Goal: Transaction & Acquisition: Purchase product/service

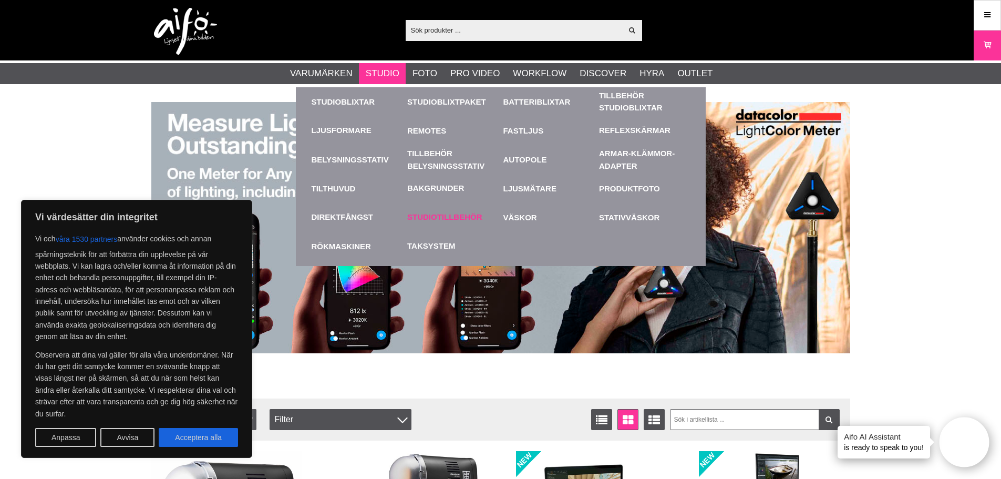
click at [439, 219] on link "Studiotillbehör" at bounding box center [444, 217] width 75 height 12
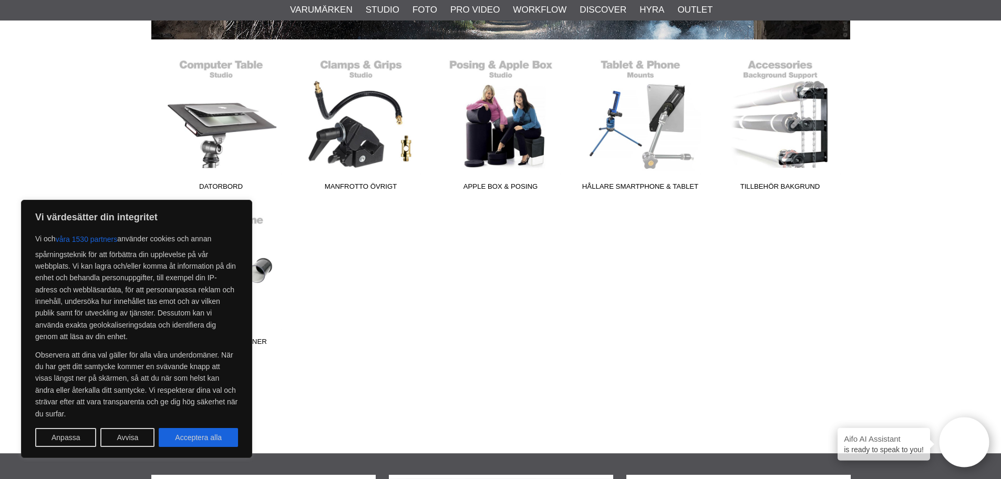
scroll to position [263, 0]
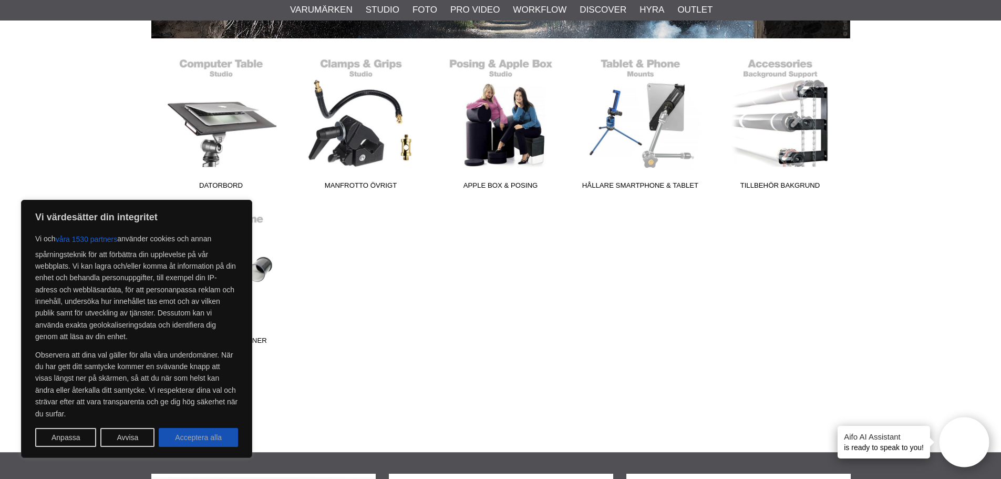
click at [191, 439] on button "Acceptera alla" at bounding box center [198, 437] width 79 height 19
checkbox input "true"
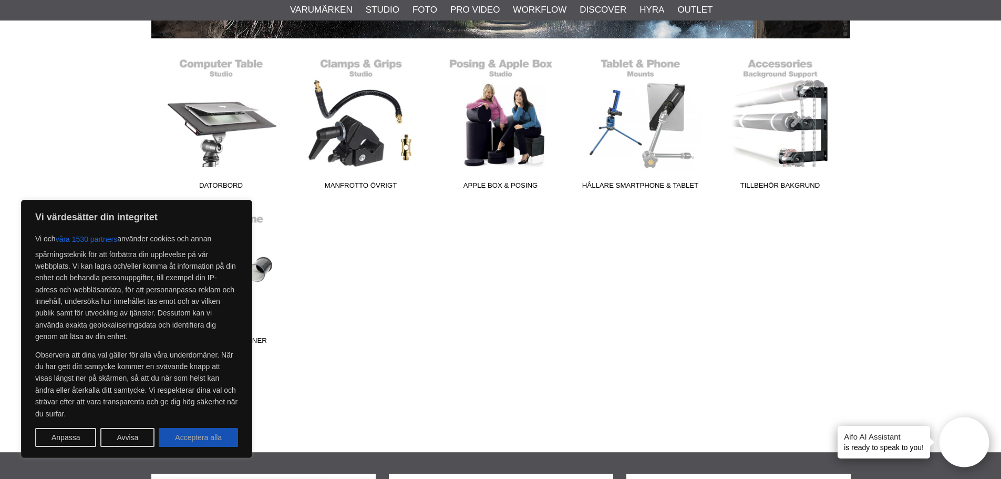
checkbox input "true"
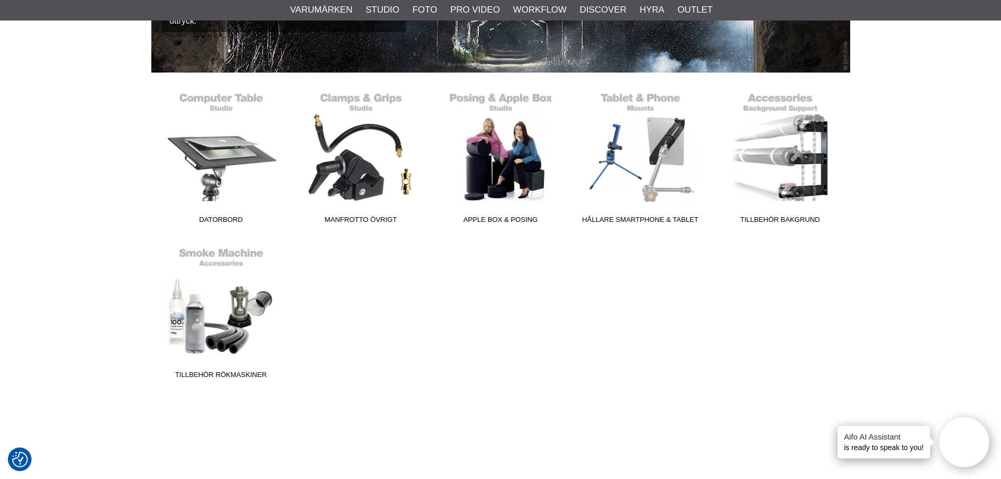
scroll to position [210, 0]
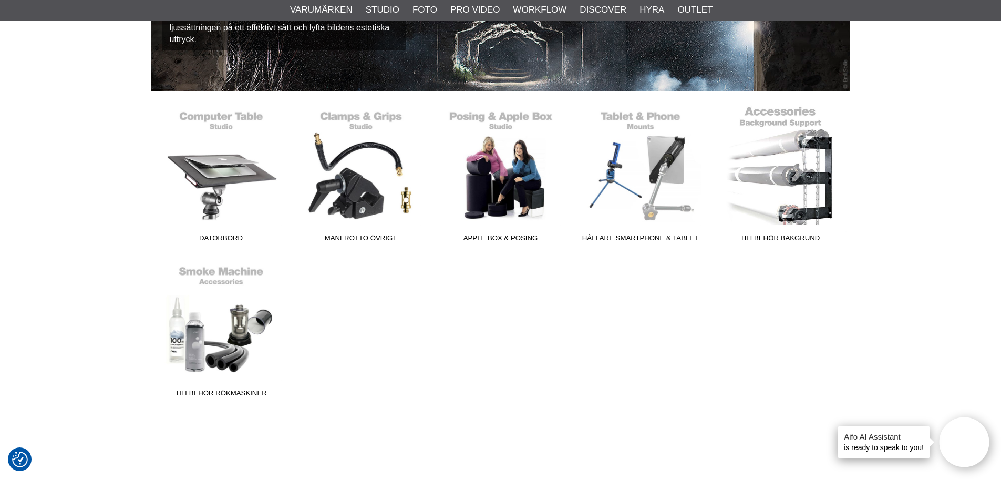
click at [770, 199] on link "Tillbehör Bakgrund" at bounding box center [780, 176] width 140 height 142
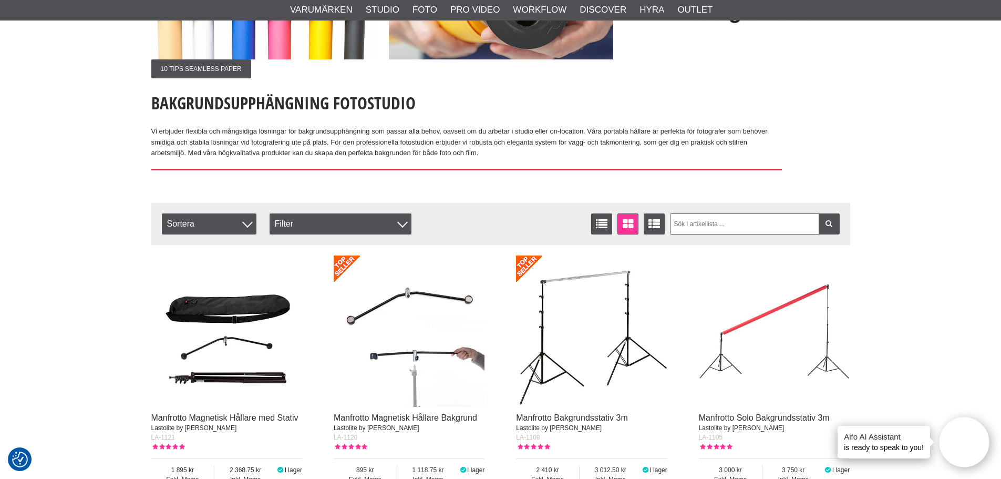
scroll to position [210, 0]
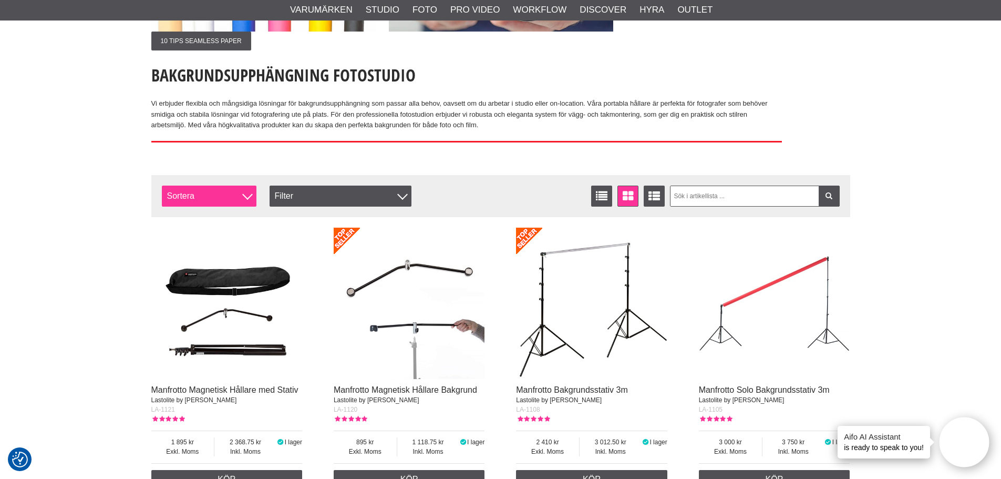
click at [245, 196] on div at bounding box center [247, 194] width 11 height 11
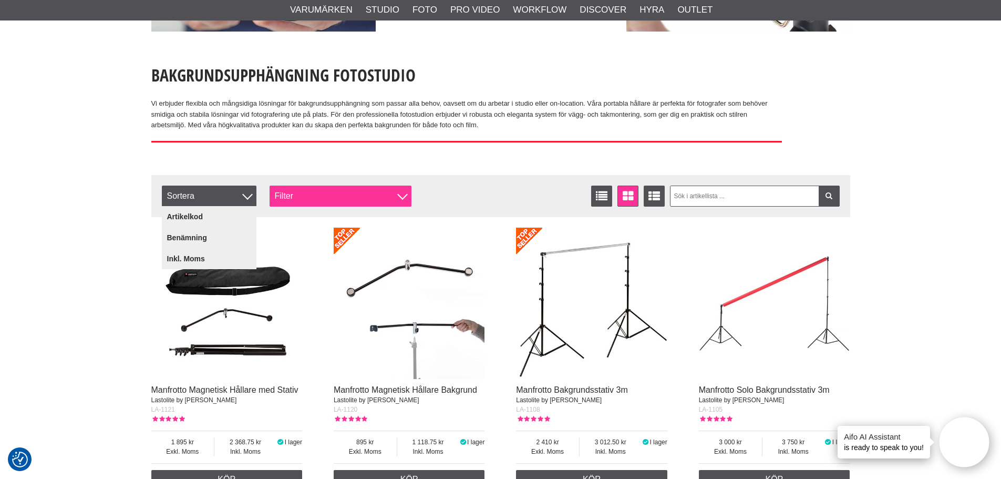
click at [403, 192] on div at bounding box center [402, 194] width 11 height 11
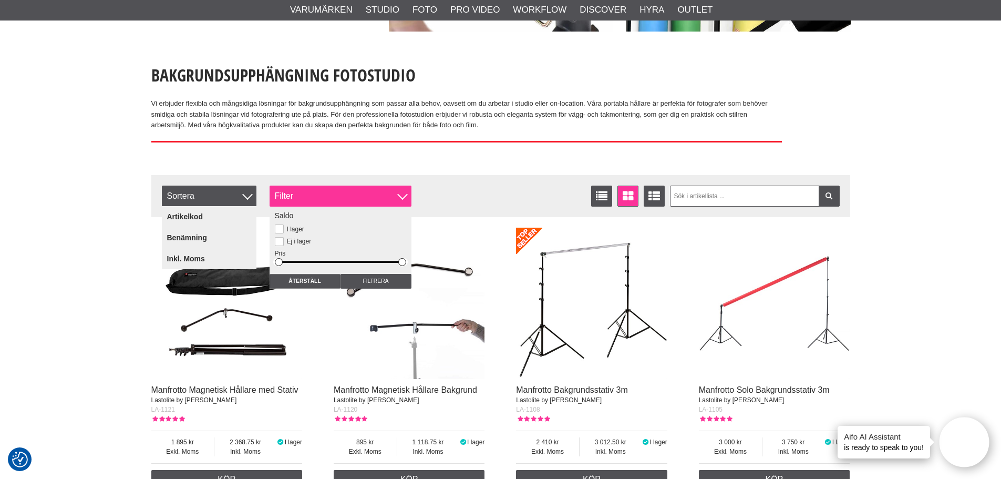
click at [403, 192] on div at bounding box center [402, 194] width 11 height 11
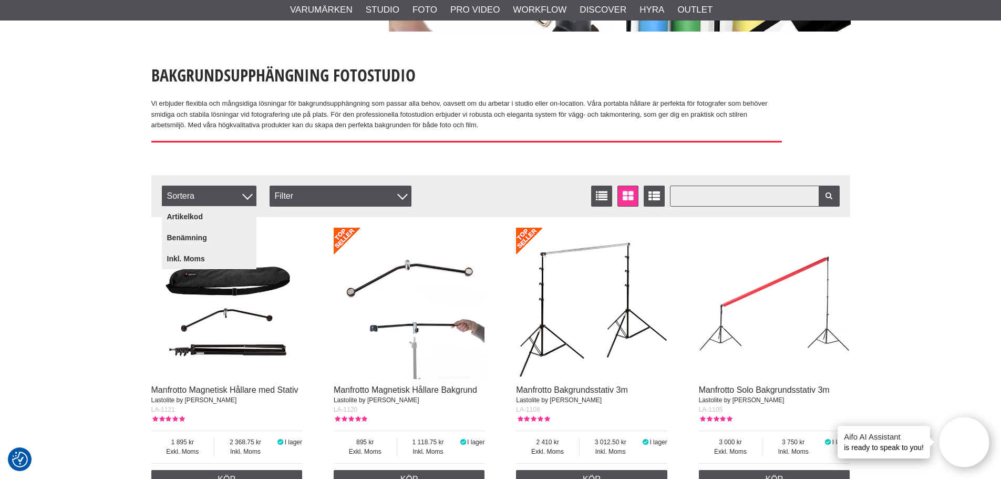
click at [770, 195] on input "text" at bounding box center [755, 195] width 170 height 21
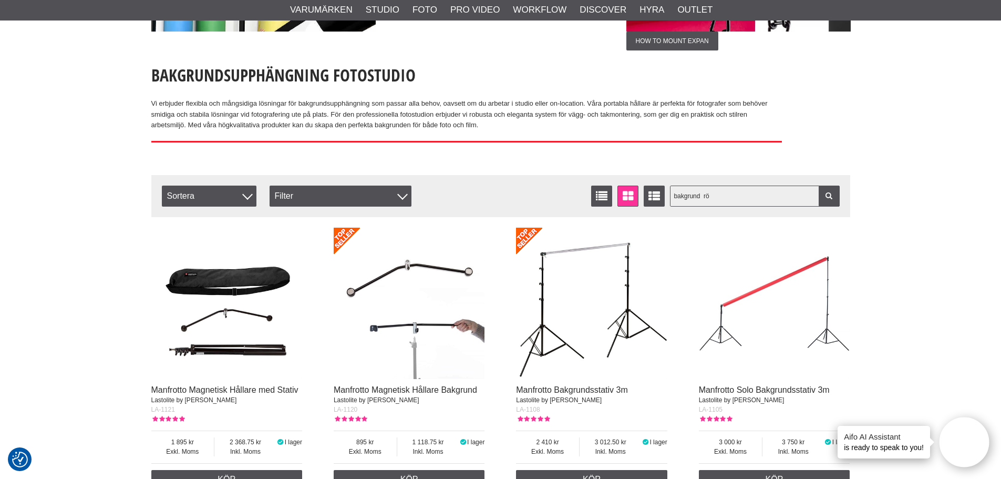
type input "bakgrund röd"
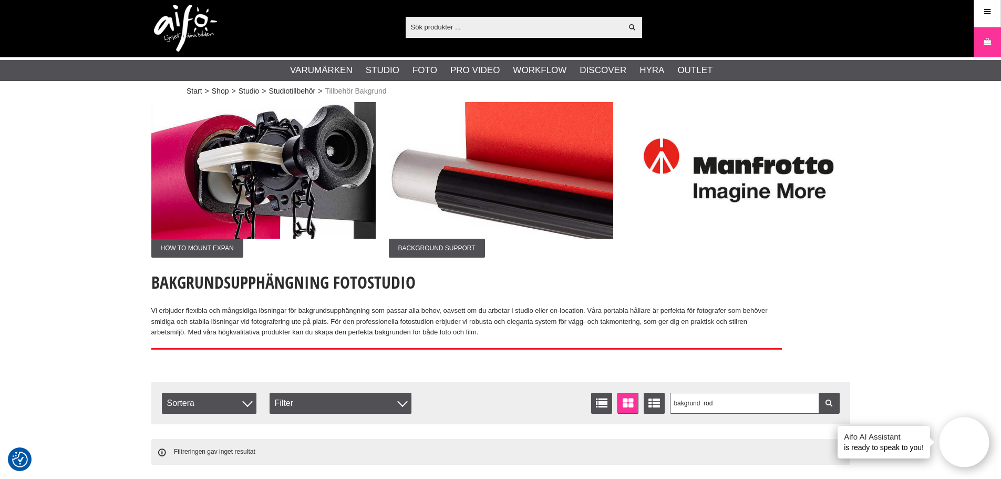
scroll to position [0, 0]
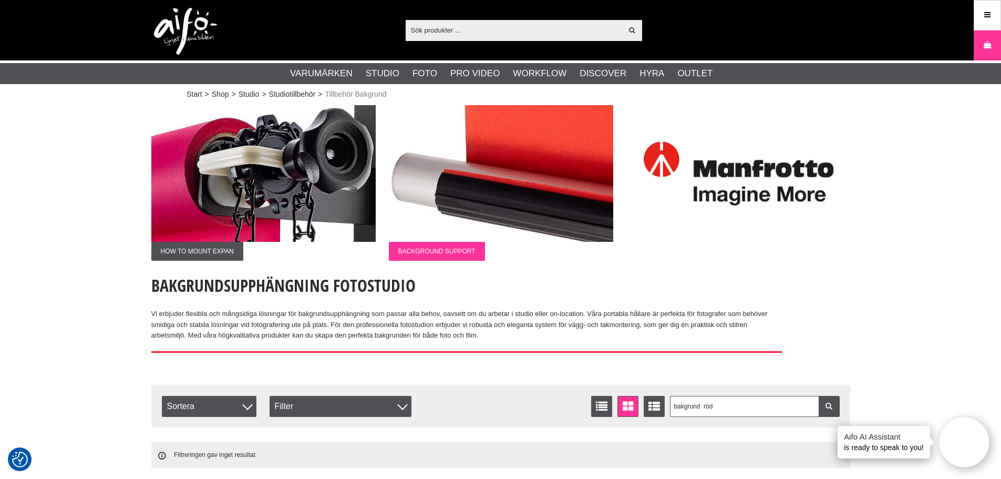
click at [441, 253] on span "BACKGROUND SUPPORT" at bounding box center [437, 251] width 96 height 19
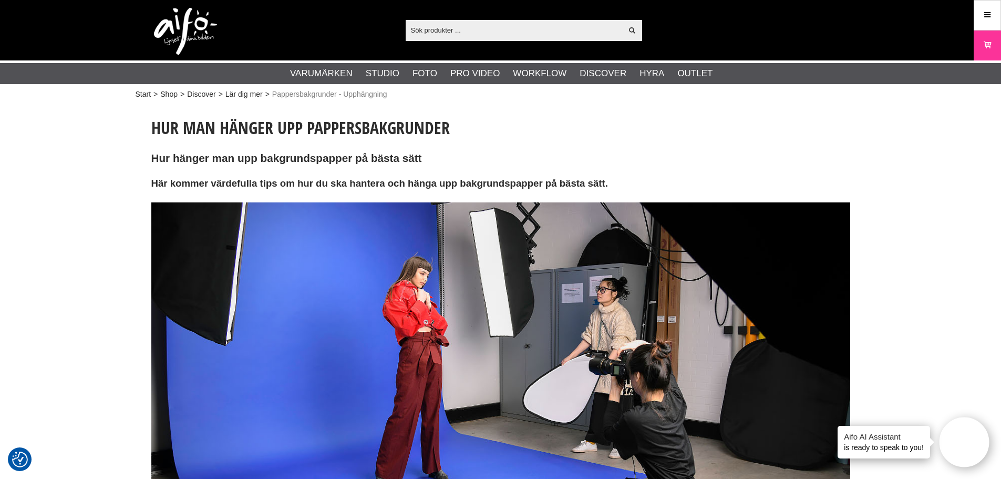
click at [461, 30] on input "text" at bounding box center [514, 30] width 217 height 16
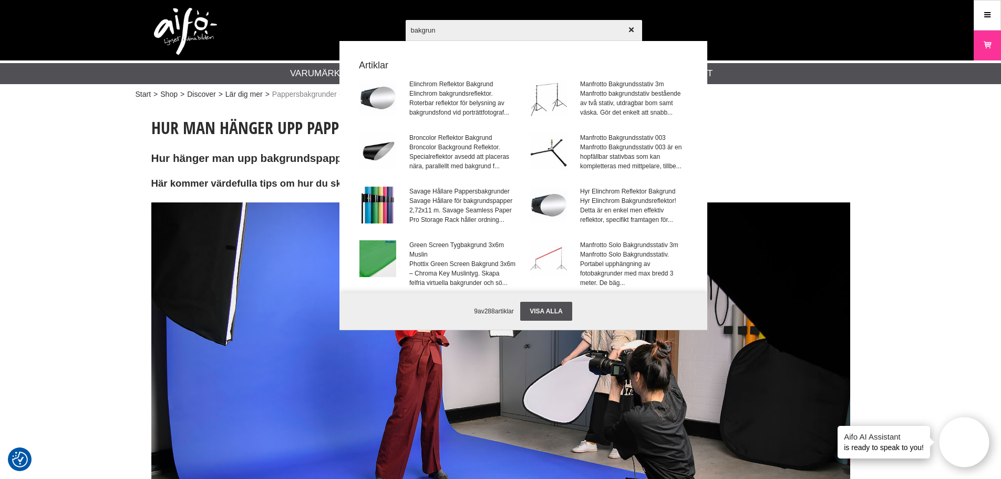
type input "bakgrund"
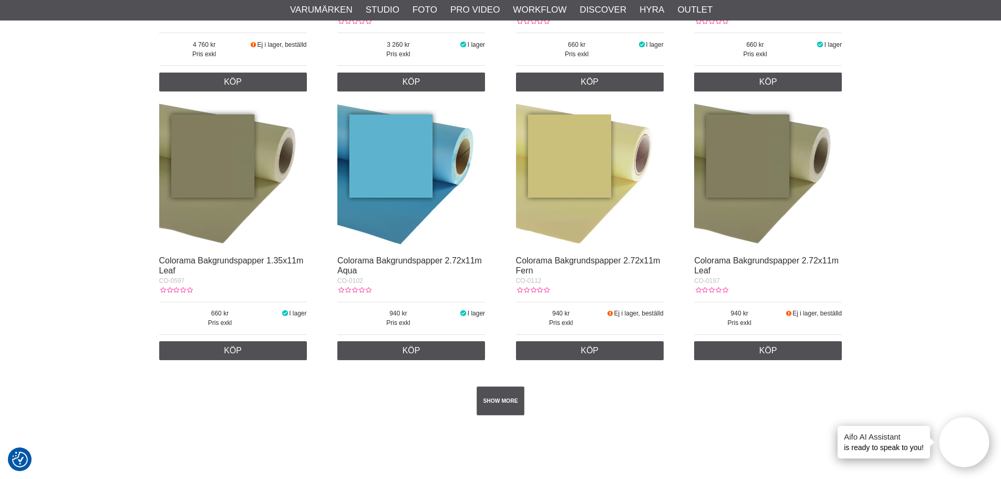
scroll to position [1786, 0]
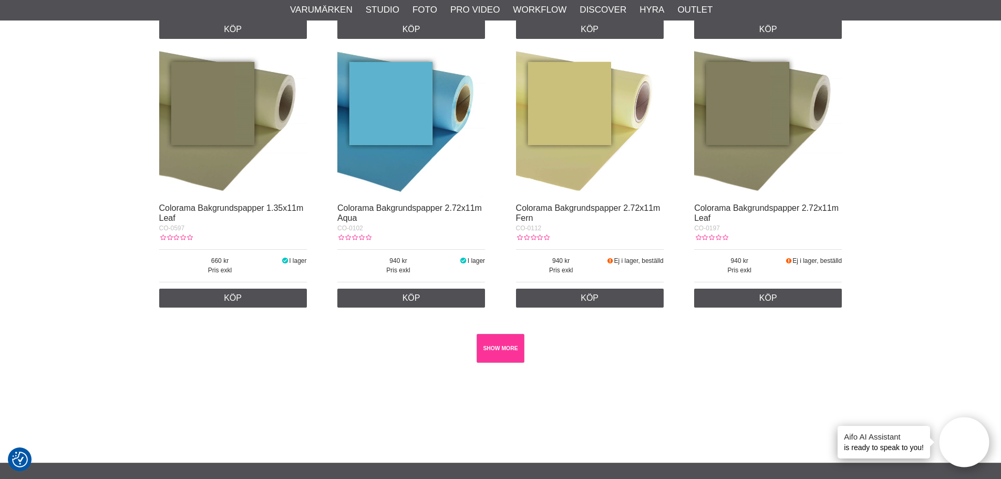
click at [501, 352] on link "SHOW MORE" at bounding box center [500, 348] width 48 height 29
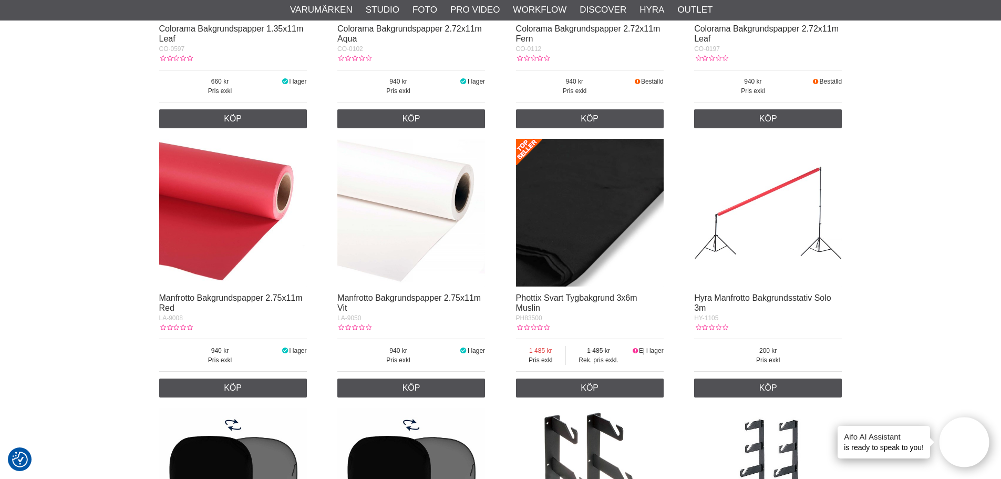
scroll to position [1996, 0]
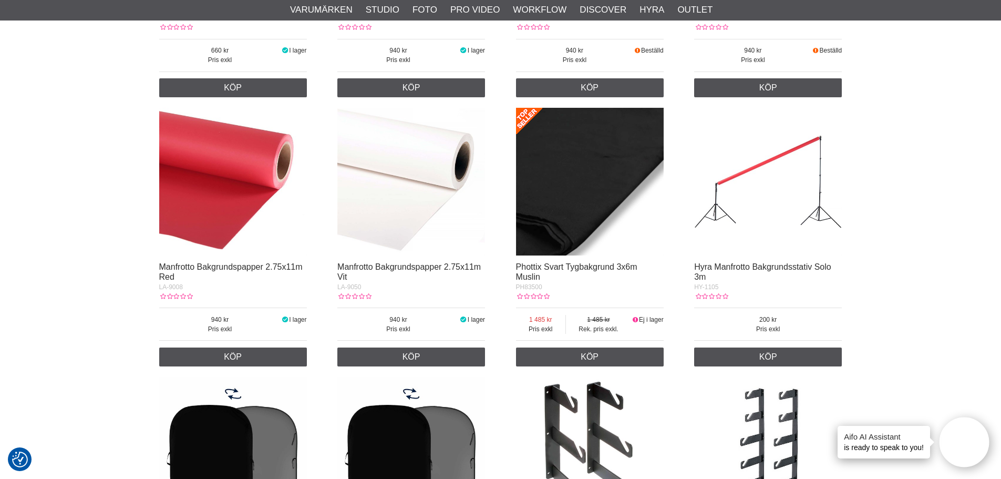
click at [192, 207] on img at bounding box center [233, 182] width 148 height 148
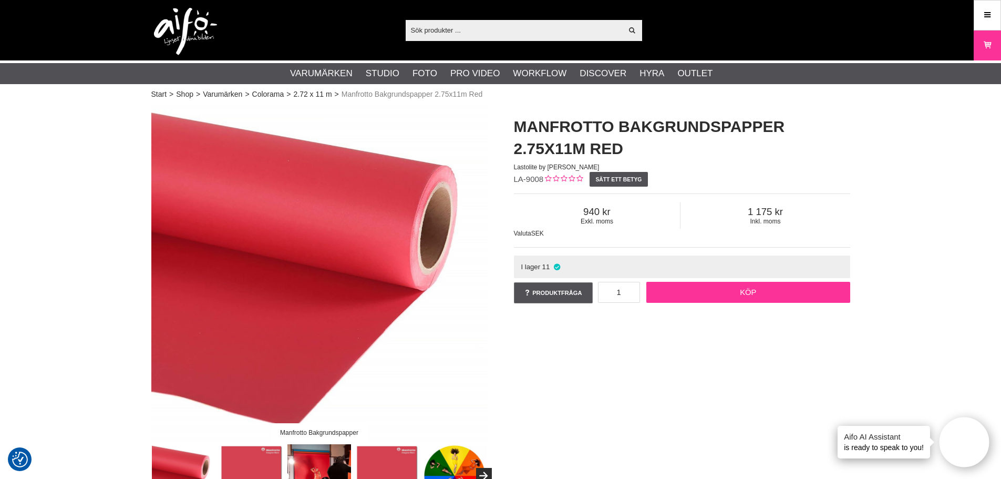
click at [744, 296] on link "Köp" at bounding box center [748, 292] width 204 height 21
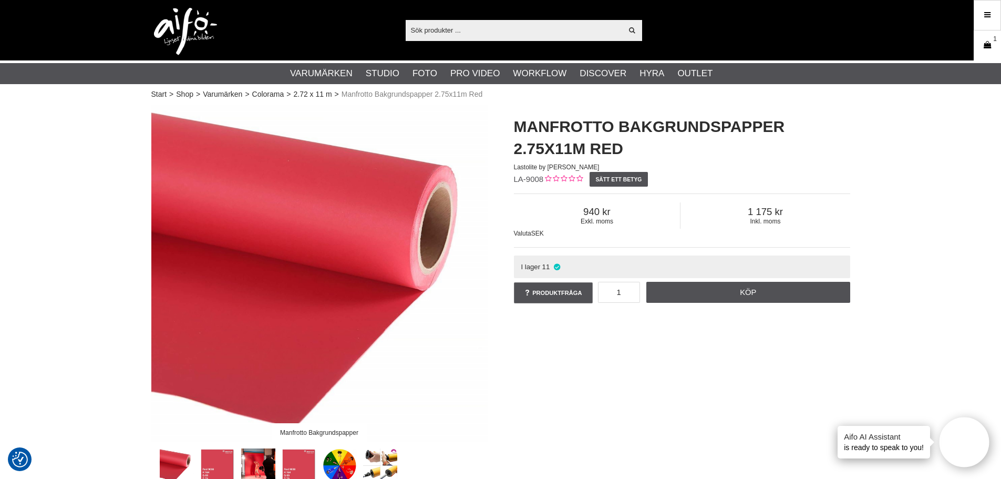
click at [982, 41] on icon at bounding box center [987, 45] width 11 height 12
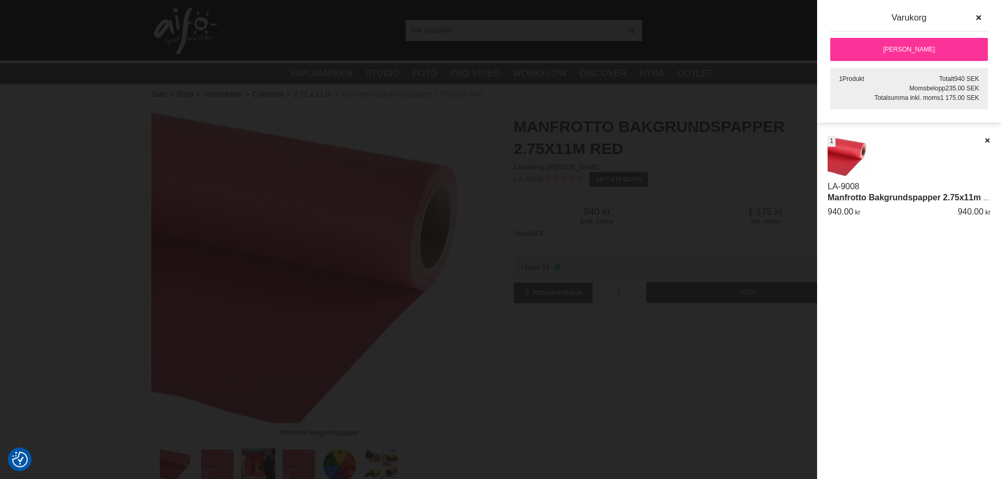
click at [923, 53] on link "[PERSON_NAME]" at bounding box center [909, 49] width 158 height 23
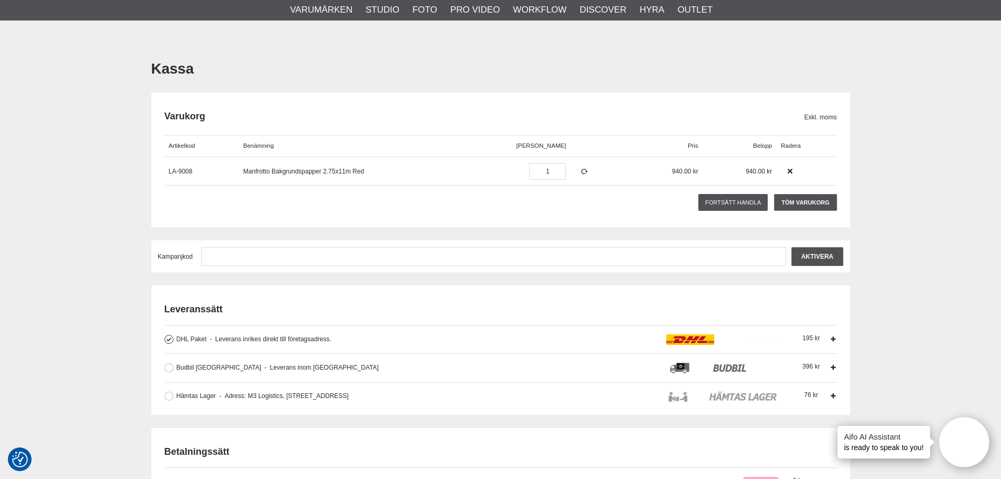
scroll to position [105, 0]
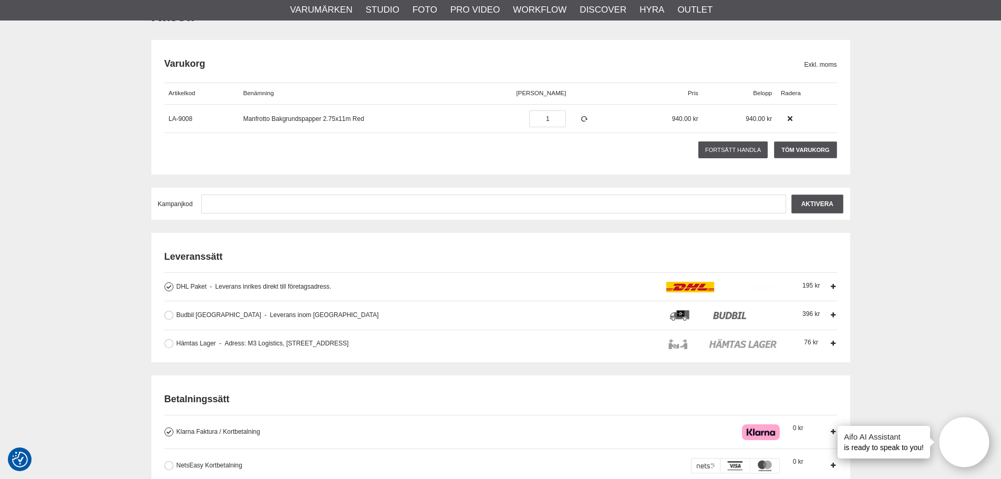
click at [161, 346] on div "Leveranssätt DHL Paket Leverans inrikes direkt till företagsadress. Leverans di…" at bounding box center [500, 297] width 699 height 129
click at [169, 344] on button at bounding box center [168, 343] width 9 height 9
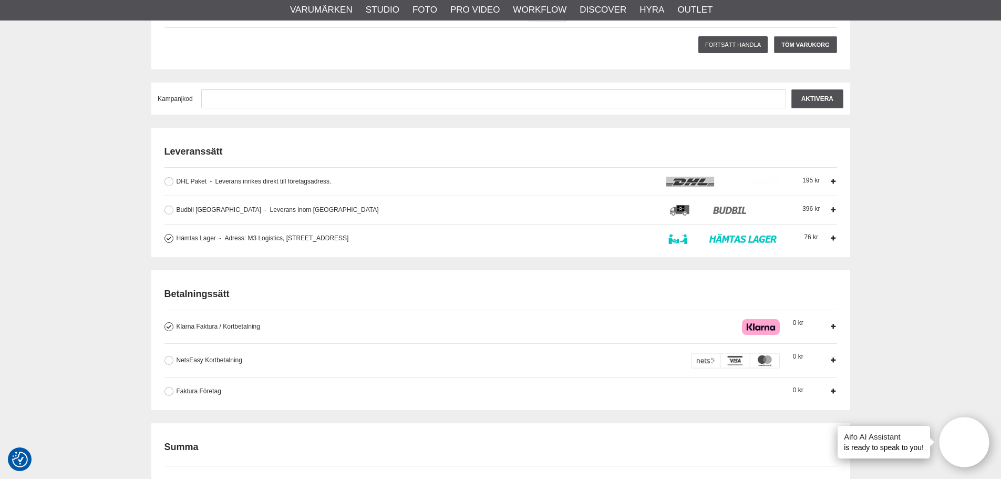
scroll to position [263, 0]
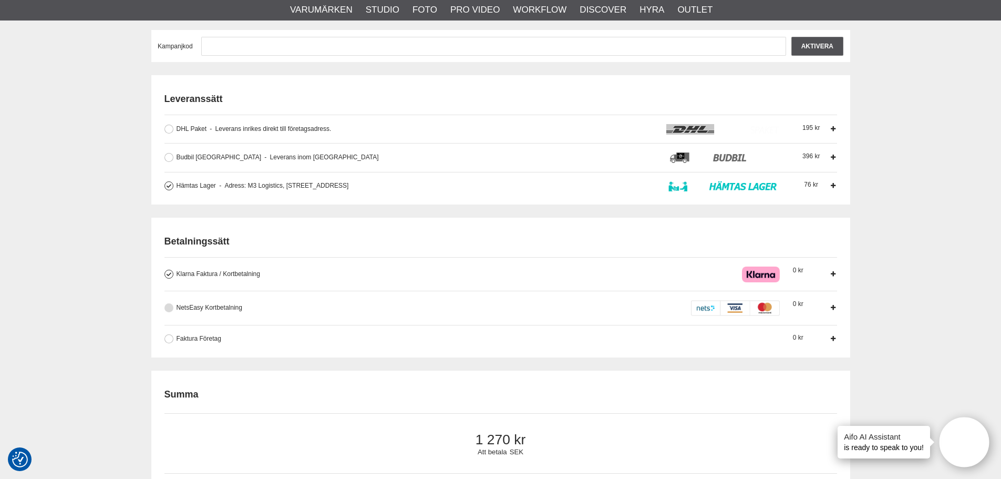
click at [207, 307] on span "NetsEasy Kortbetalning" at bounding box center [209, 307] width 66 height 7
click at [0, 0] on input "NetsEasy Kortbetalning När du betalar med kort skapas reservation motsvarande b…" at bounding box center [0, 0] width 0 height 0
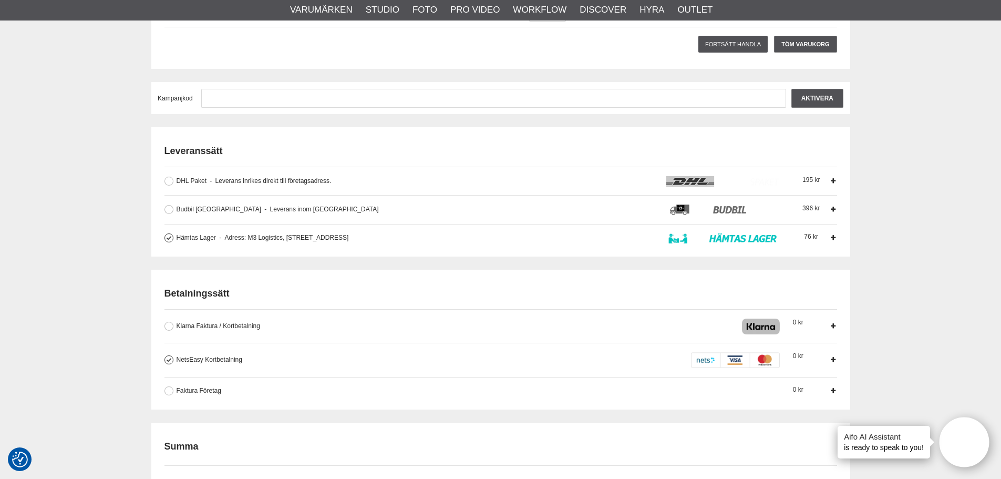
scroll to position [210, 0]
click at [350, 101] on input "text" at bounding box center [493, 98] width 585 height 19
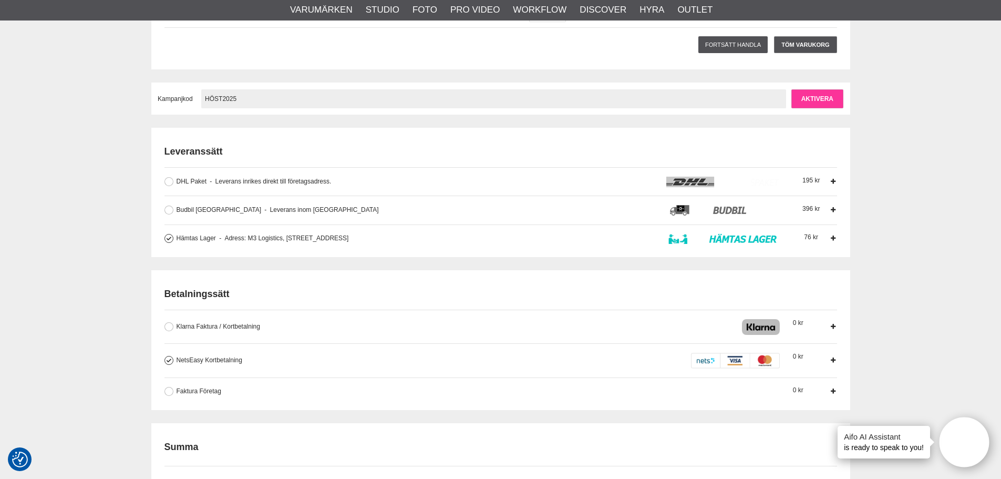
type input "höst2025"
click at [819, 104] on input "Aktivera" at bounding box center [817, 98] width 52 height 19
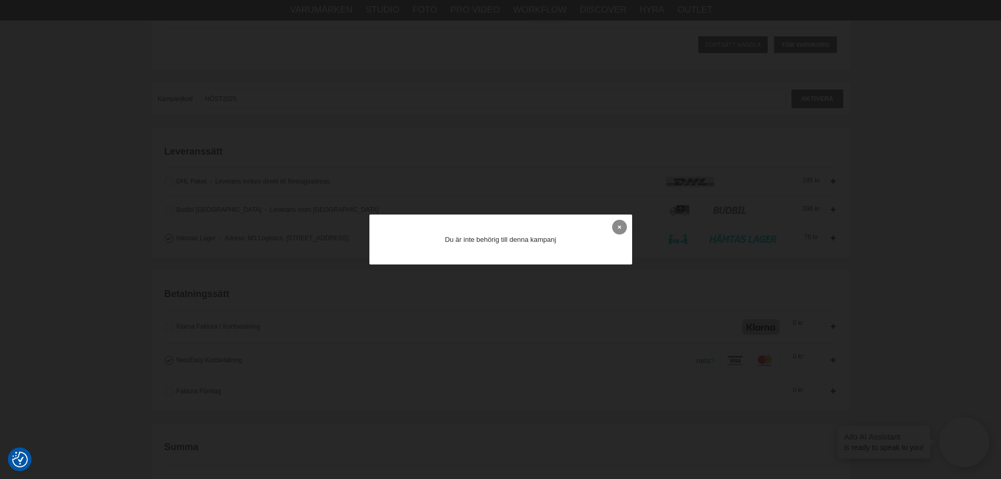
click at [620, 229] on icon at bounding box center [619, 227] width 3 height 6
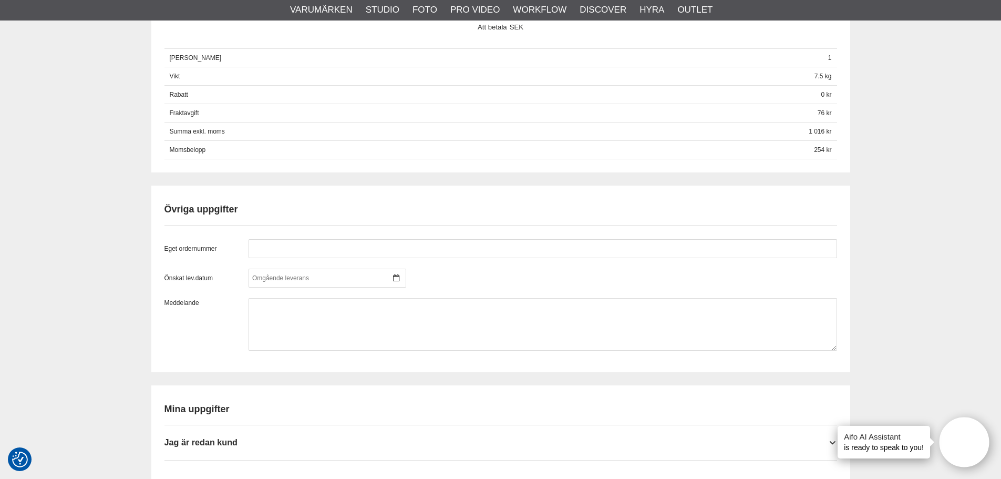
scroll to position [735, 0]
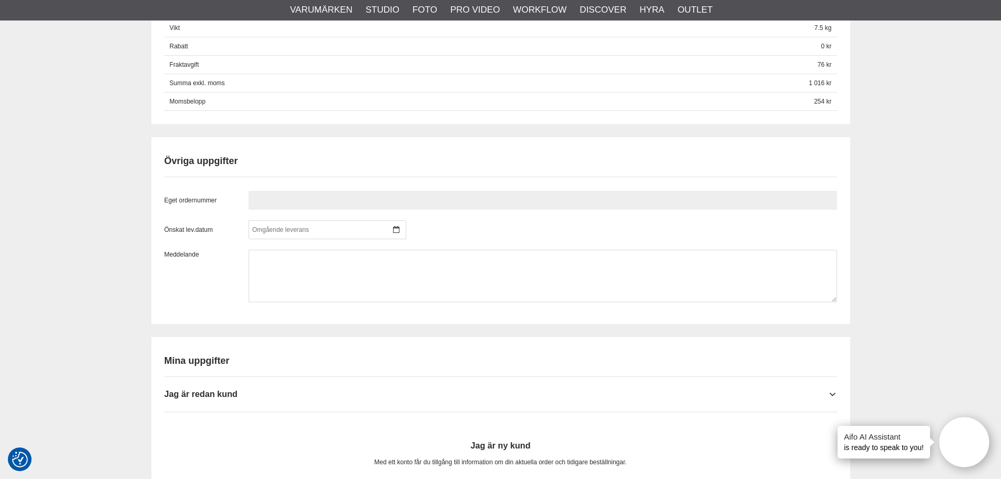
click at [311, 201] on input "text" at bounding box center [542, 200] width 588 height 19
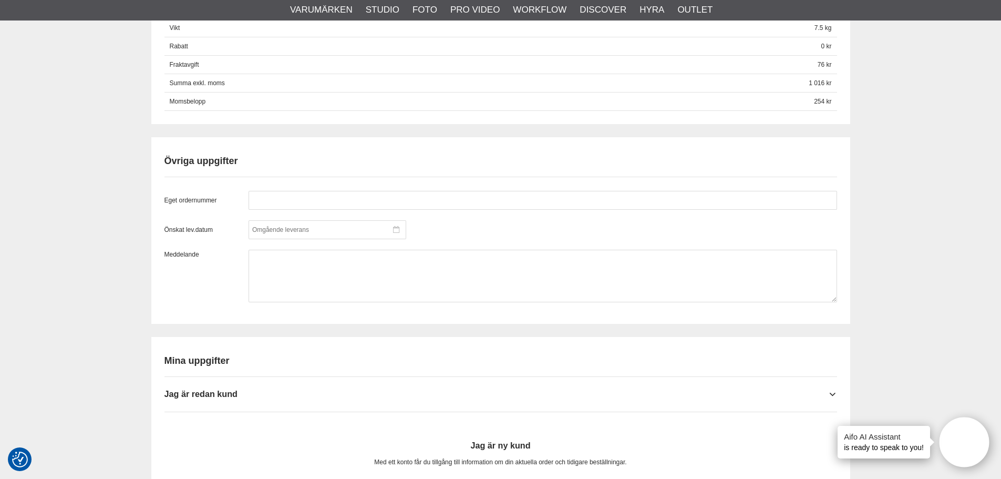
click at [345, 229] on div at bounding box center [327, 229] width 158 height 19
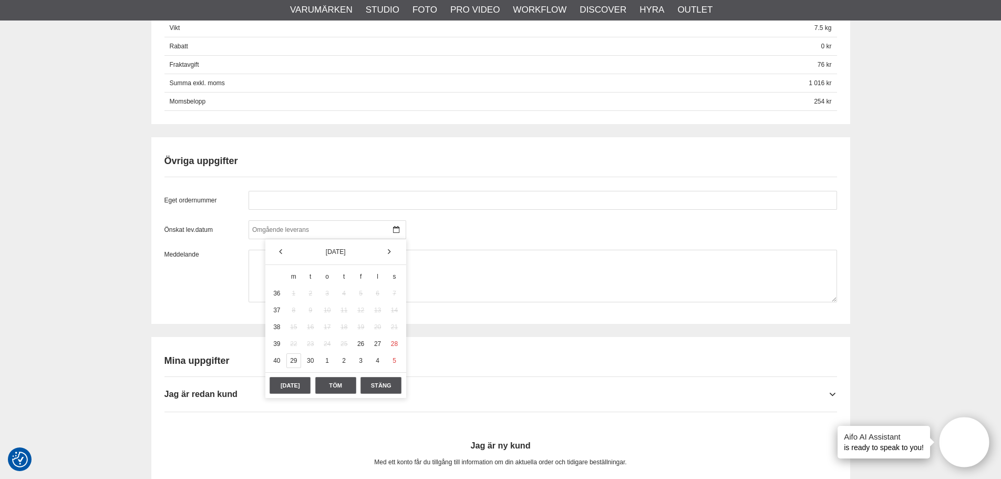
click at [294, 364] on div "29" at bounding box center [293, 360] width 15 height 15
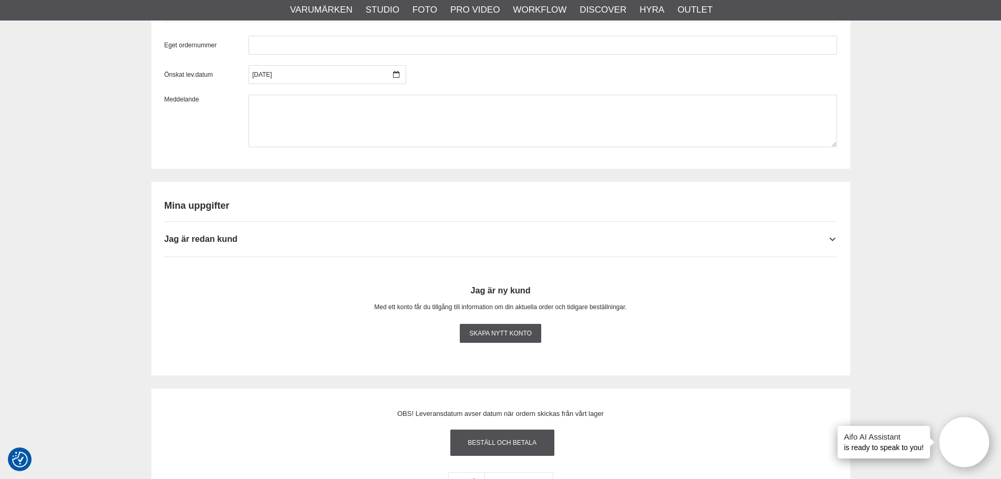
scroll to position [893, 0]
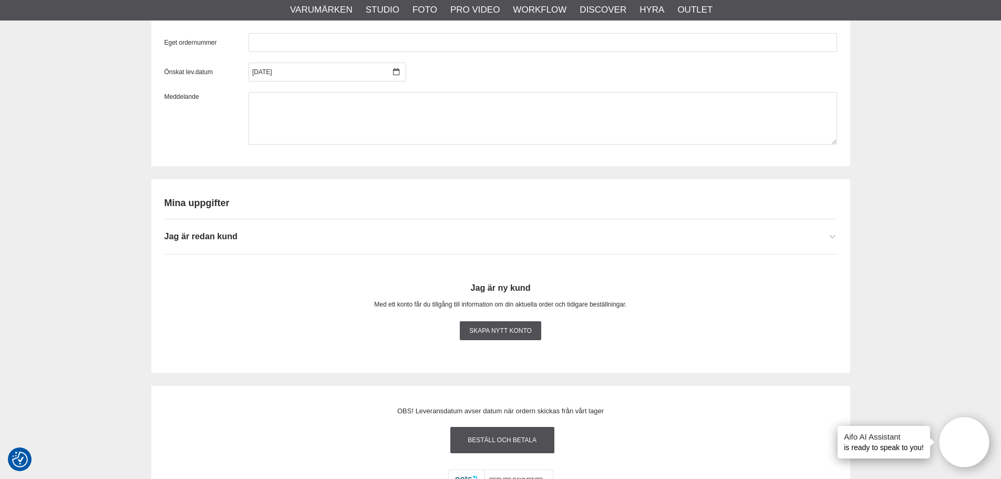
click at [253, 238] on div "Jag är redan kund" at bounding box center [500, 232] width 672 height 26
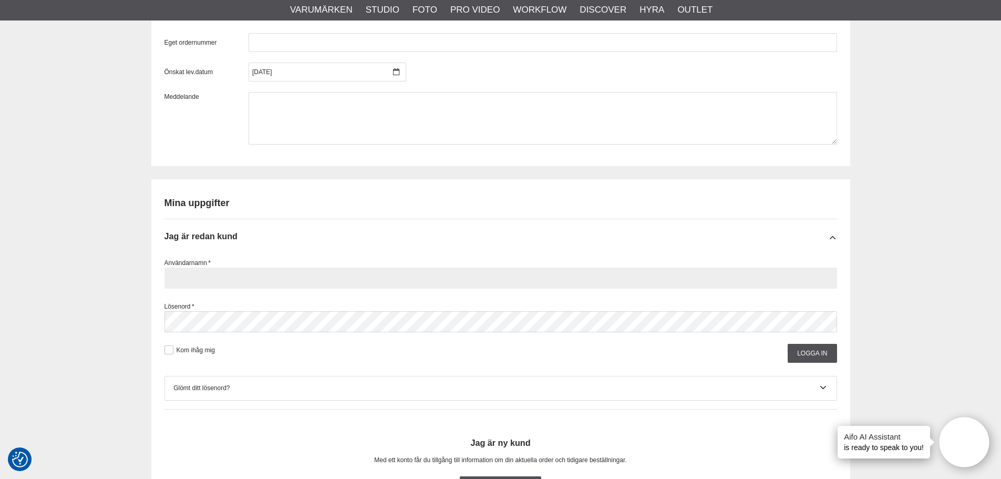
click at [246, 277] on input "text" at bounding box center [500, 277] width 672 height 21
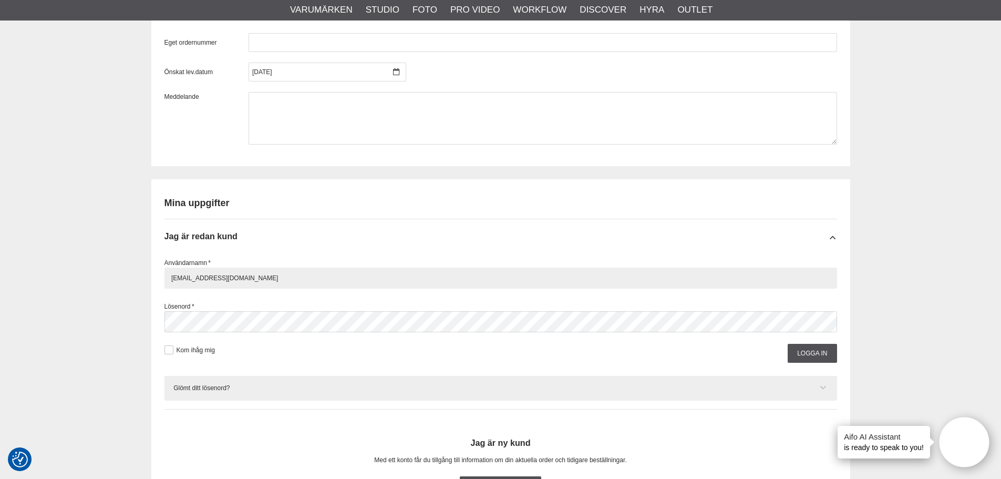
type input "sverker_gille@yahoo.se"
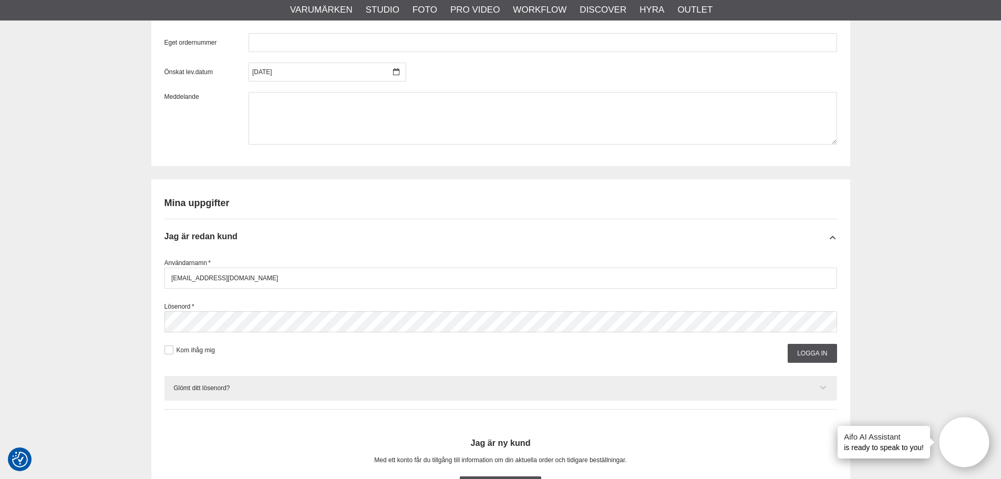
click at [823, 385] on icon at bounding box center [823, 387] width 8 height 11
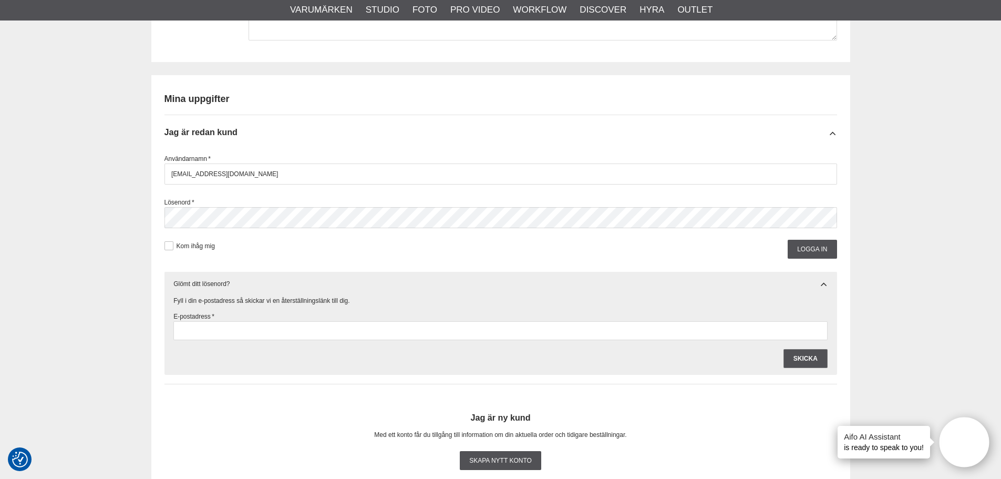
scroll to position [998, 0]
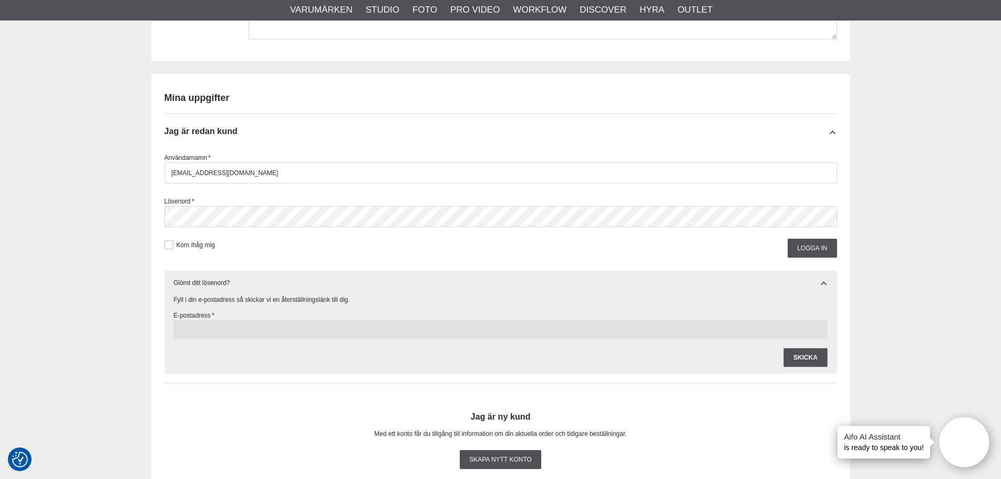
click at [323, 328] on input "text" at bounding box center [500, 329] width 654 height 19
type input "sverker_gille@yahoo.se"
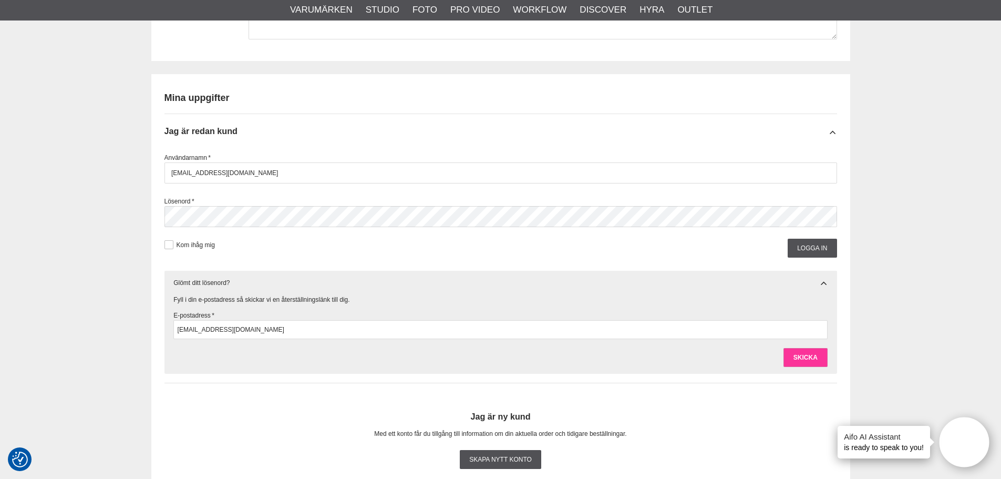
click at [798, 358] on input "Skicka" at bounding box center [805, 357] width 44 height 19
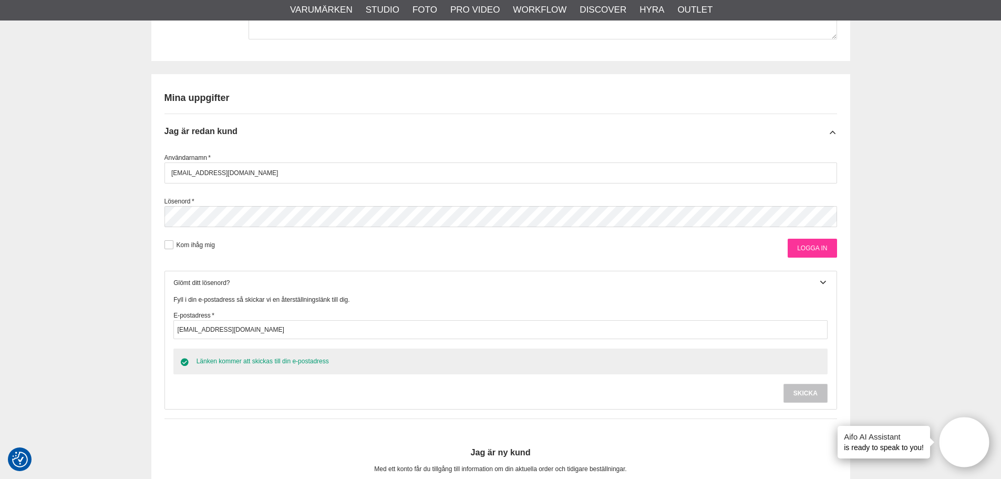
click at [809, 250] on input "Logga in" at bounding box center [811, 247] width 49 height 19
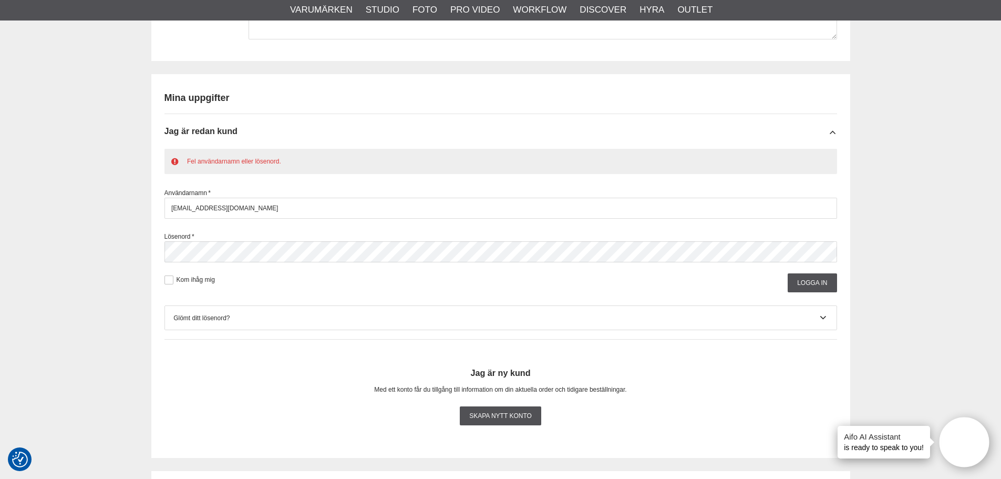
click at [300, 161] on div "Fel användarnamn eller lösenord." at bounding box center [500, 162] width 672 height 26
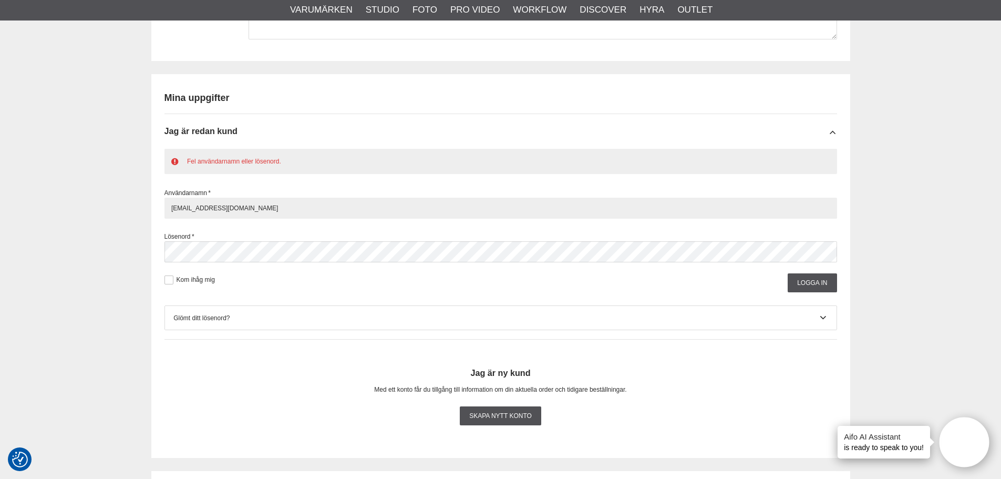
click at [263, 213] on input "sverker_gille@yahoo.se" at bounding box center [500, 208] width 672 height 21
type input "Sverker_g"
